Goal: Consume media (video, audio)

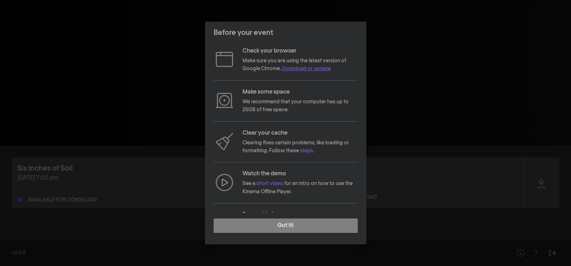
click at [306, 68] on link "Download or update" at bounding box center [306, 68] width 49 height 5
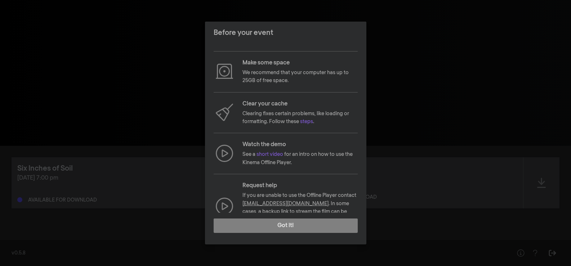
scroll to position [51, 0]
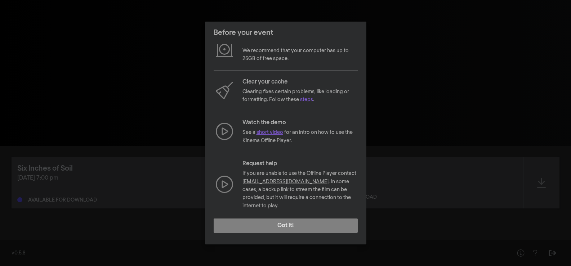
click at [272, 133] on link "short video" at bounding box center [270, 132] width 27 height 5
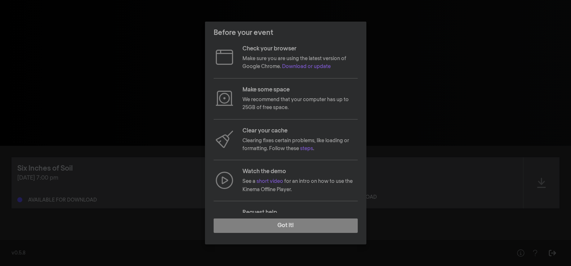
scroll to position [0, 0]
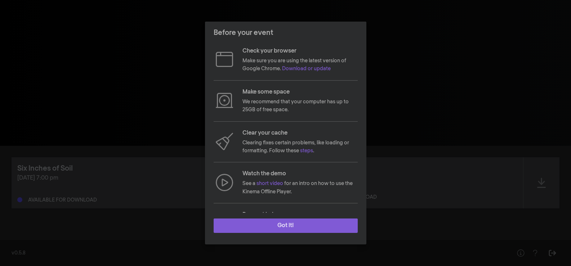
click at [306, 227] on button "Got it!" at bounding box center [286, 226] width 144 height 14
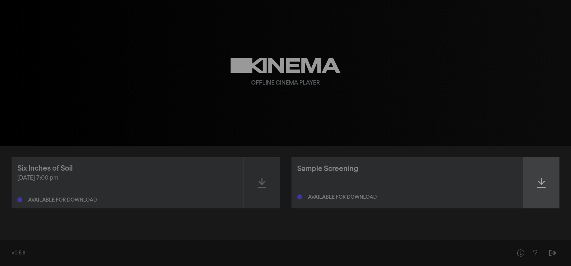
click at [542, 185] on icon at bounding box center [541, 183] width 9 height 10
click at [555, 198] on div at bounding box center [542, 183] width 36 height 51
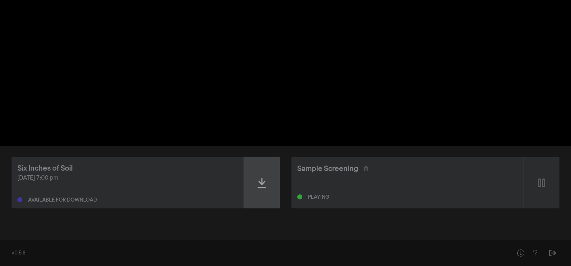
click at [261, 184] on icon at bounding box center [262, 183] width 9 height 10
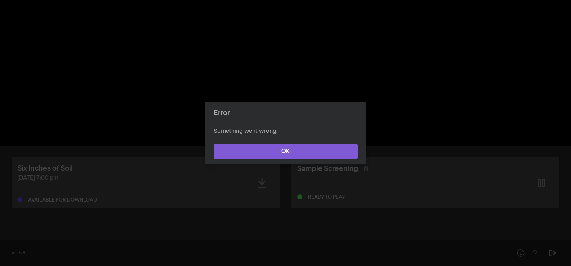
click at [279, 150] on button "OK" at bounding box center [286, 152] width 144 height 14
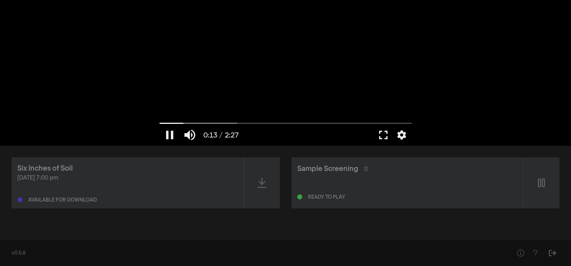
click at [262, 55] on div at bounding box center [286, 73] width 260 height 146
type input "14.125967"
click at [264, 174] on div at bounding box center [262, 183] width 36 height 51
